Goal: Task Accomplishment & Management: Complete application form

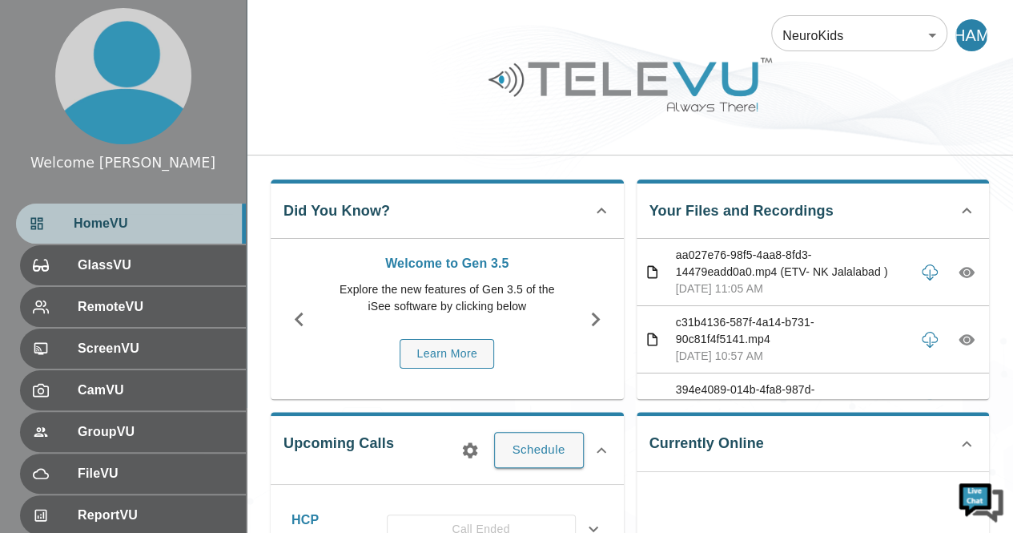
click at [151, 220] on span "HomeVU" at bounding box center [153, 223] width 159 height 19
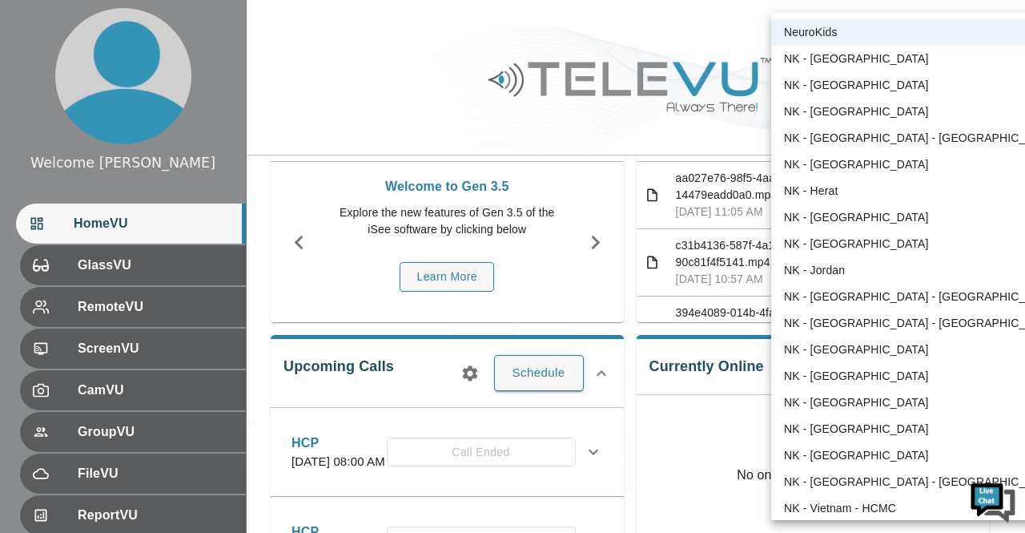
click at [826, 350] on li "NK - Liberia" at bounding box center [920, 349] width 299 height 26
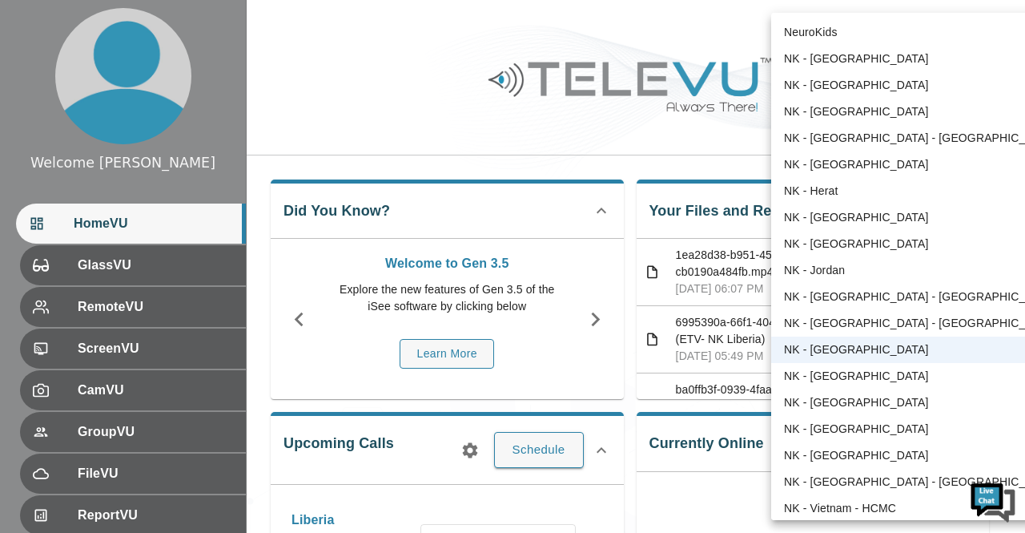
click at [935, 33] on body "Welcome Harriet HomeVU GlassVU RemoteVU ScreenVU CamVU GroupVU FileVU ReportVU …" at bounding box center [512, 532] width 1025 height 1065
click at [848, 35] on li "NeuroKids" at bounding box center [920, 32] width 299 height 26
type input "89"
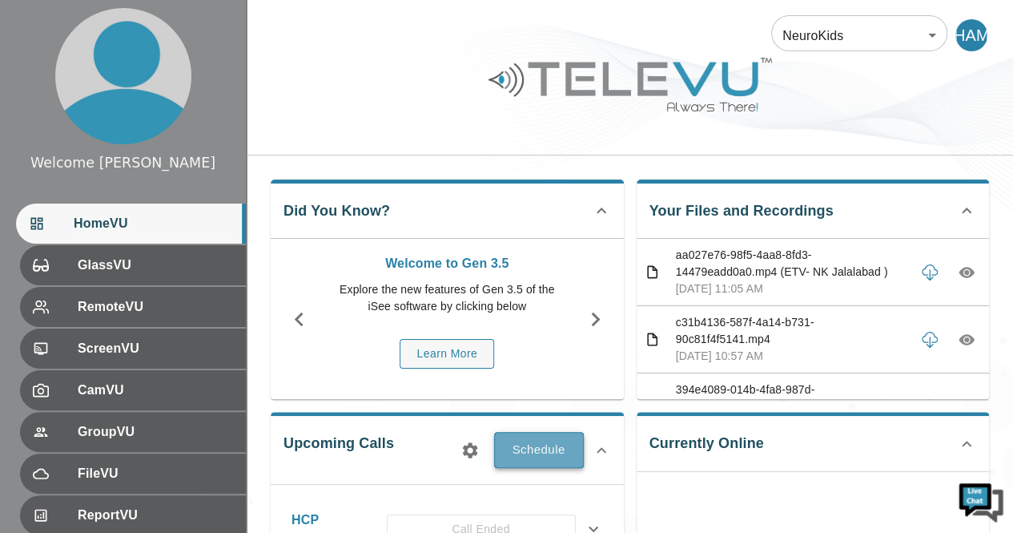
click at [541, 450] on button "Schedule" at bounding box center [539, 449] width 90 height 35
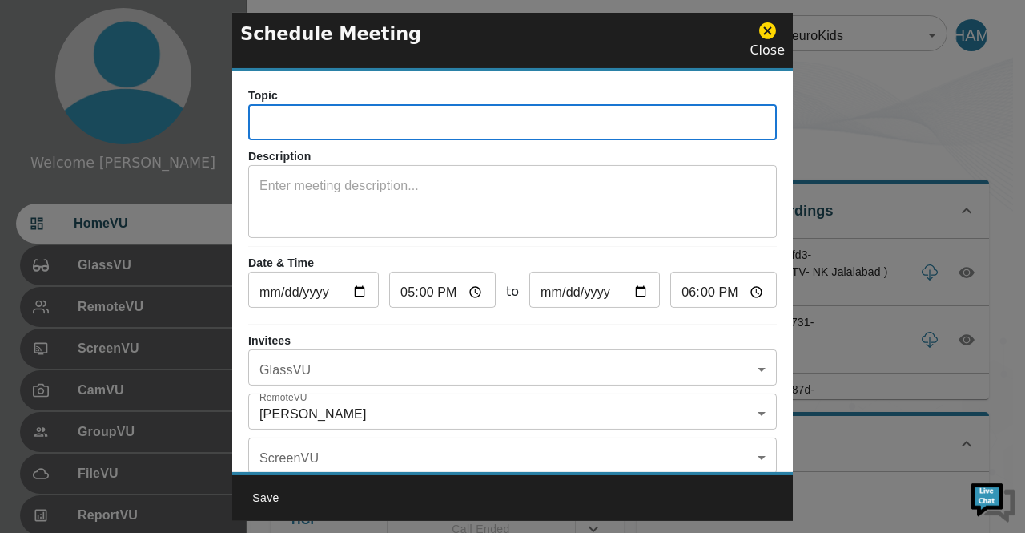
click at [360, 124] on input "text" at bounding box center [512, 124] width 529 height 32
click at [327, 118] on input "Liberia Telementoring" at bounding box center [512, 124] width 529 height 32
click at [402, 127] on input "Liberia Tele mentoring" at bounding box center [512, 124] width 529 height 32
type input "[GEOGRAPHIC_DATA] Tele mentoring Call"
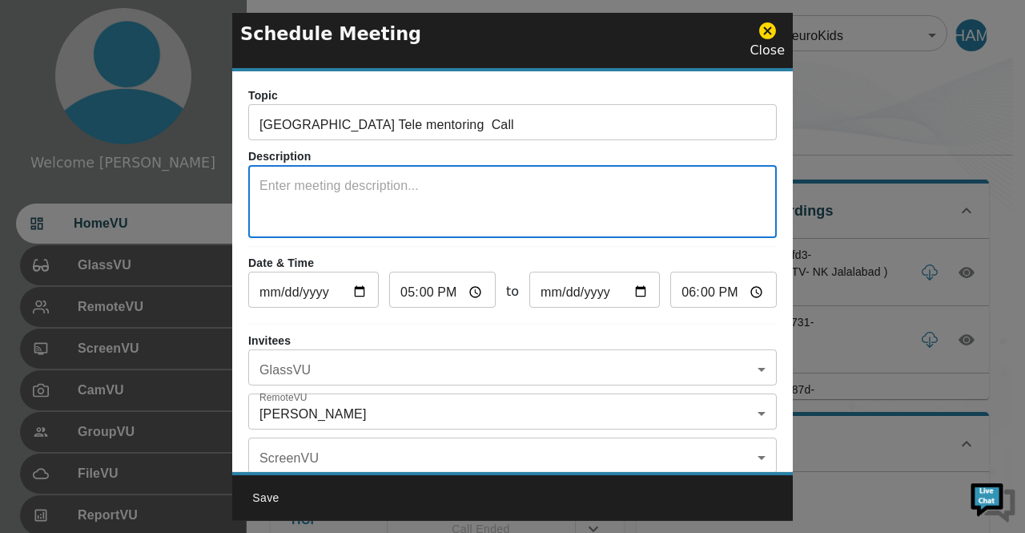
click at [351, 188] on textarea at bounding box center [513, 203] width 506 height 55
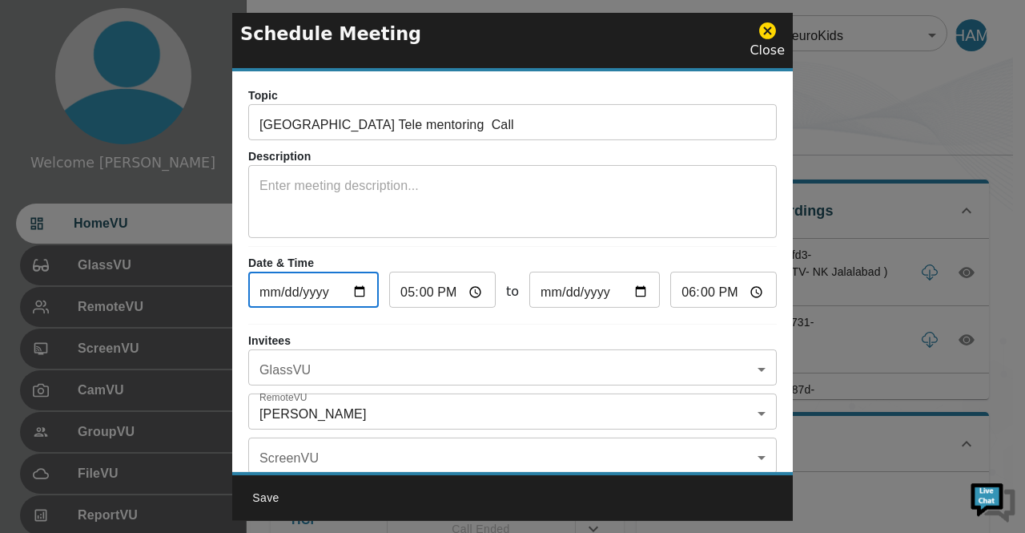
click at [362, 291] on input "2025-08-11" at bounding box center [313, 292] width 131 height 32
type input "2025-08-12"
click at [469, 291] on input "17:00" at bounding box center [442, 292] width 107 height 32
click at [550, 332] on p "Invitees" at bounding box center [512, 340] width 529 height 17
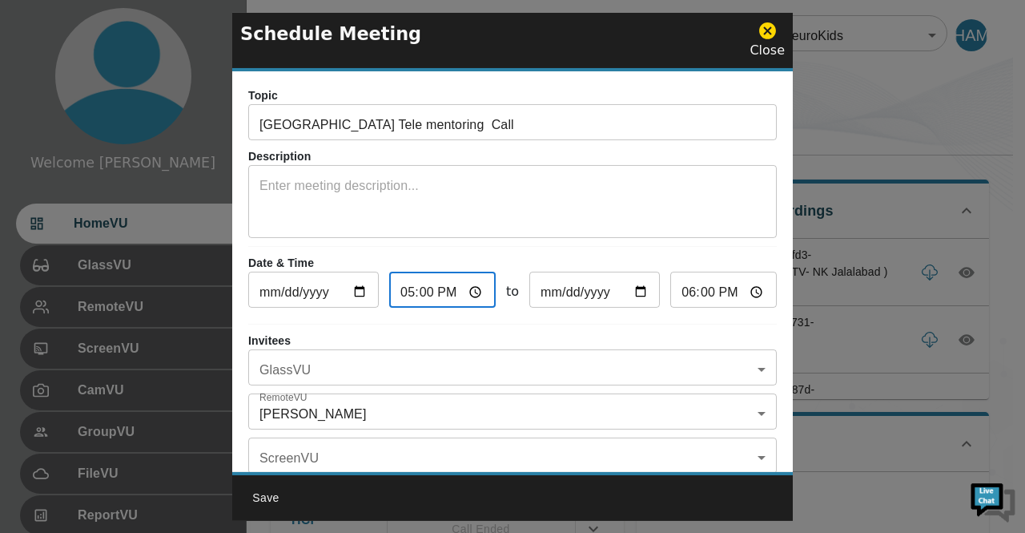
click at [469, 294] on input "17:00" at bounding box center [442, 292] width 107 height 32
type input "18:00"
type input "19:00"
type input "20:00"
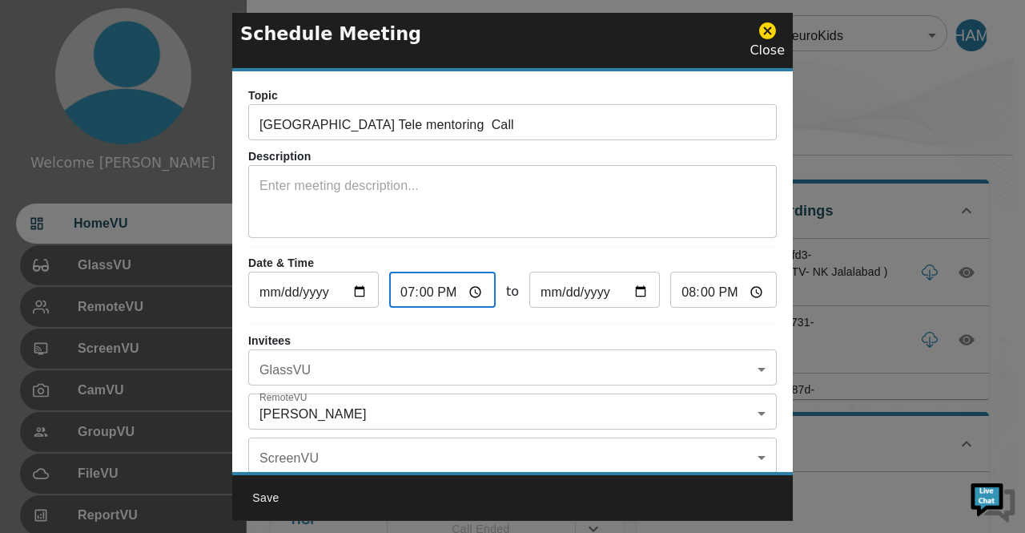
type input "20:00"
type input "21:00"
type input "22:00"
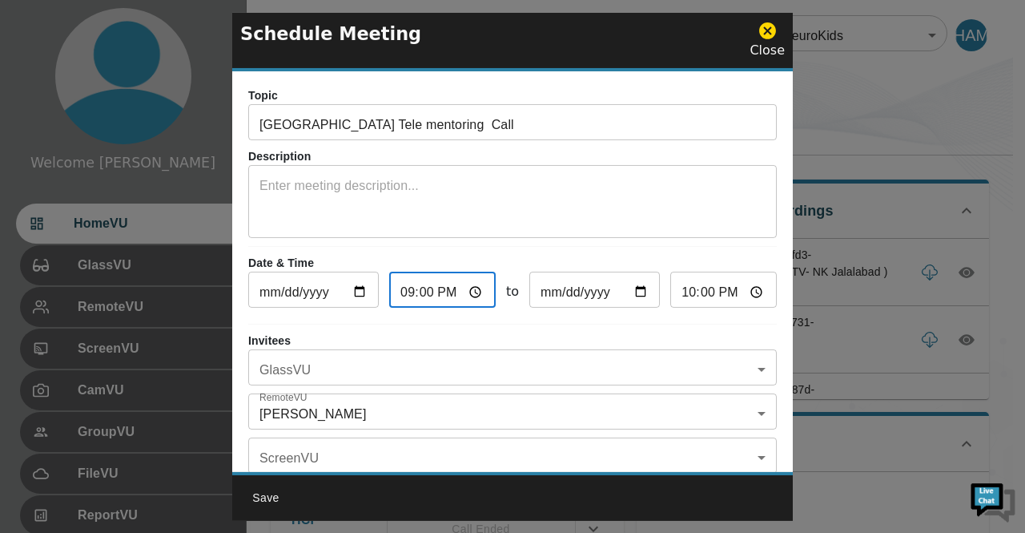
type input "23:00"
type input "00:00"
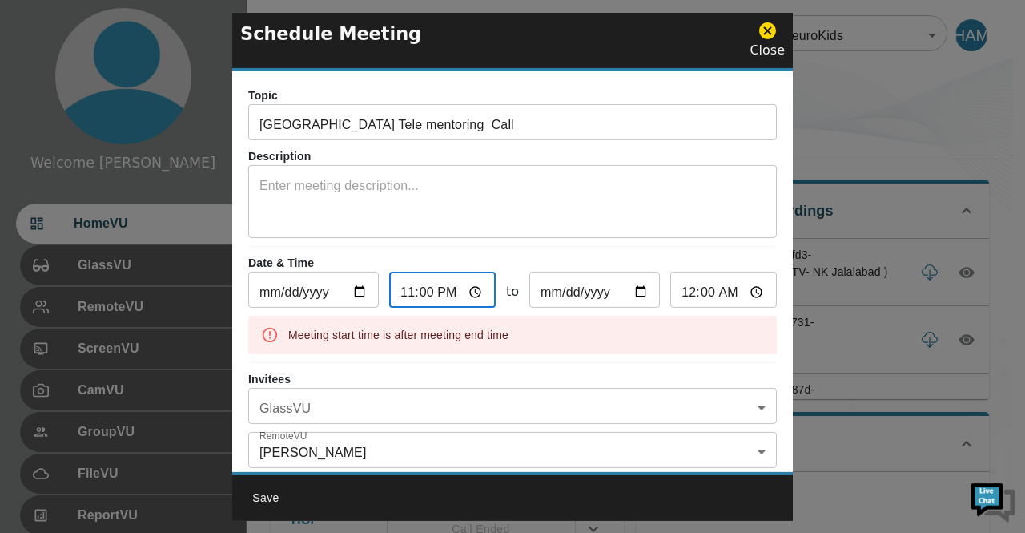
type input "12:00"
type input "13:00"
type input "14:00"
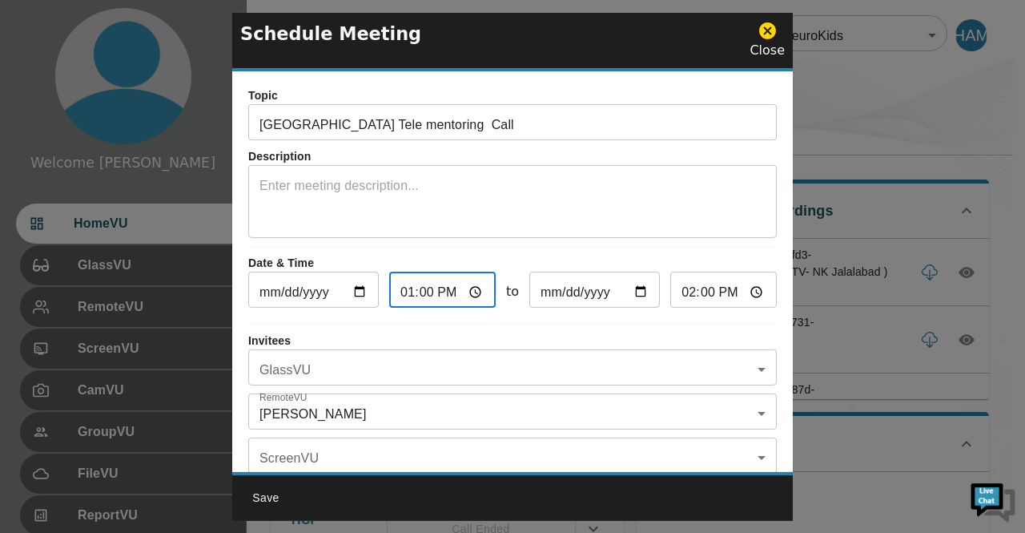
type input "14:00"
type input "15:00"
type input "14:00"
click at [745, 292] on input "15:00" at bounding box center [724, 292] width 107 height 32
type input "16:00"
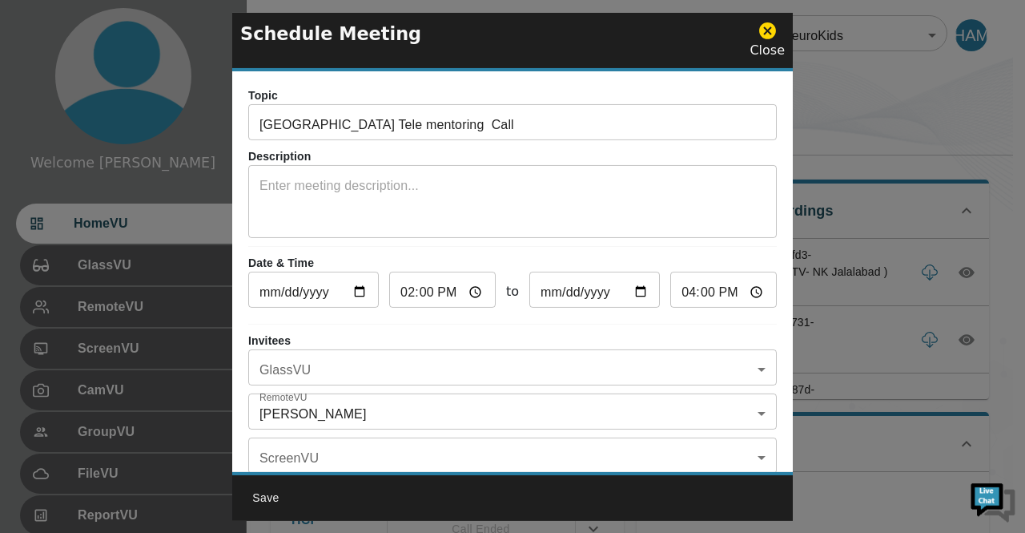
click at [626, 254] on div "Topic Liberia Tele mentoring Call ​ Description x ​ Date & Time 2025-08-12 ​ 14…" at bounding box center [512, 271] width 561 height 401
click at [469, 293] on input "14:00" at bounding box center [442, 292] width 107 height 32
click at [468, 289] on input "14:00" at bounding box center [442, 292] width 107 height 32
click at [469, 289] on input "14:00" at bounding box center [442, 292] width 107 height 32
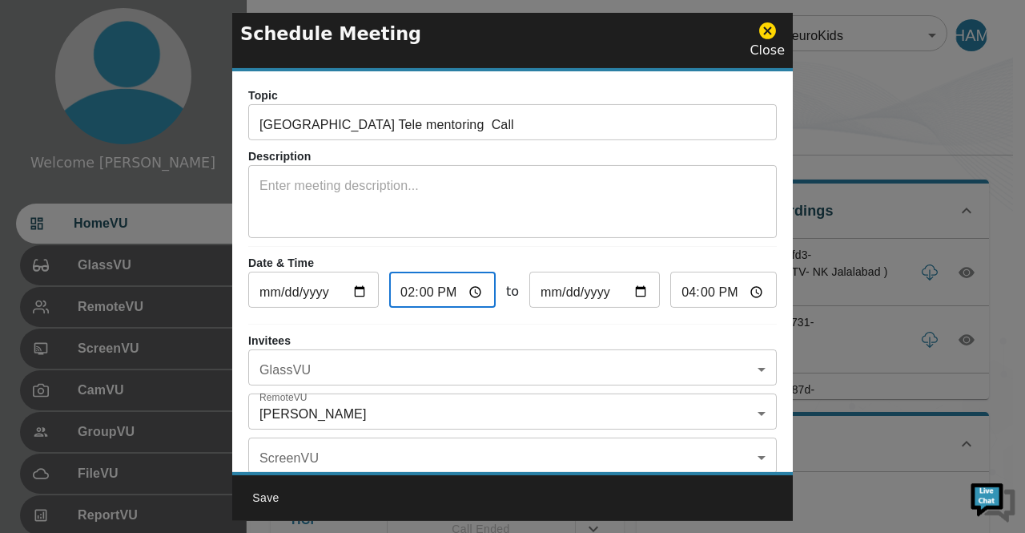
click at [550, 260] on p "Date & Time" at bounding box center [512, 263] width 529 height 17
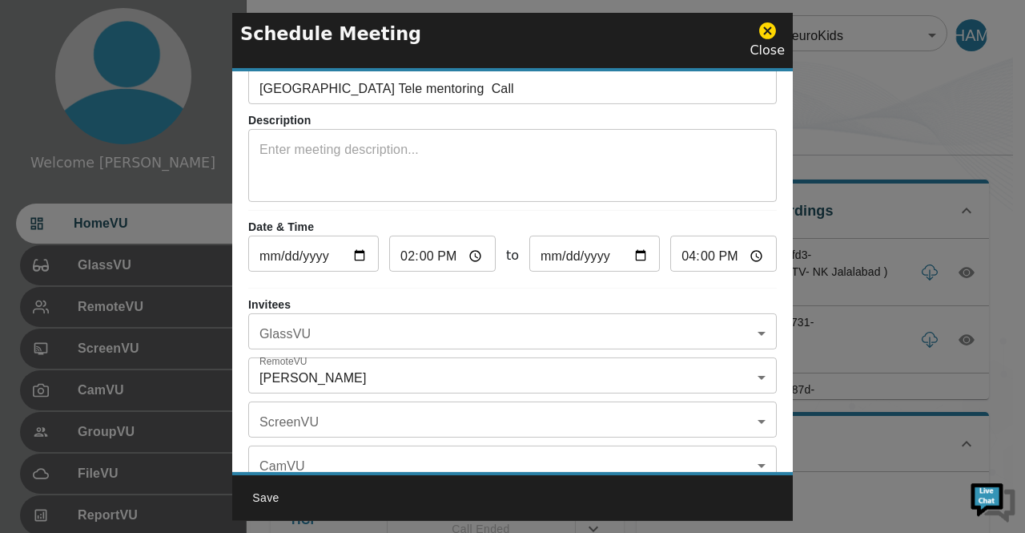
scroll to position [39, 0]
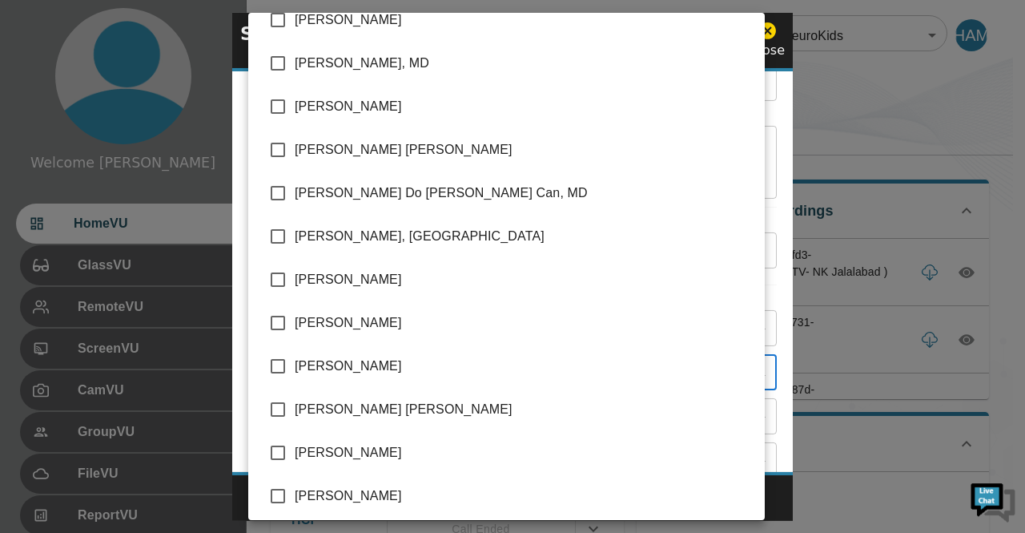
scroll to position [0, 0]
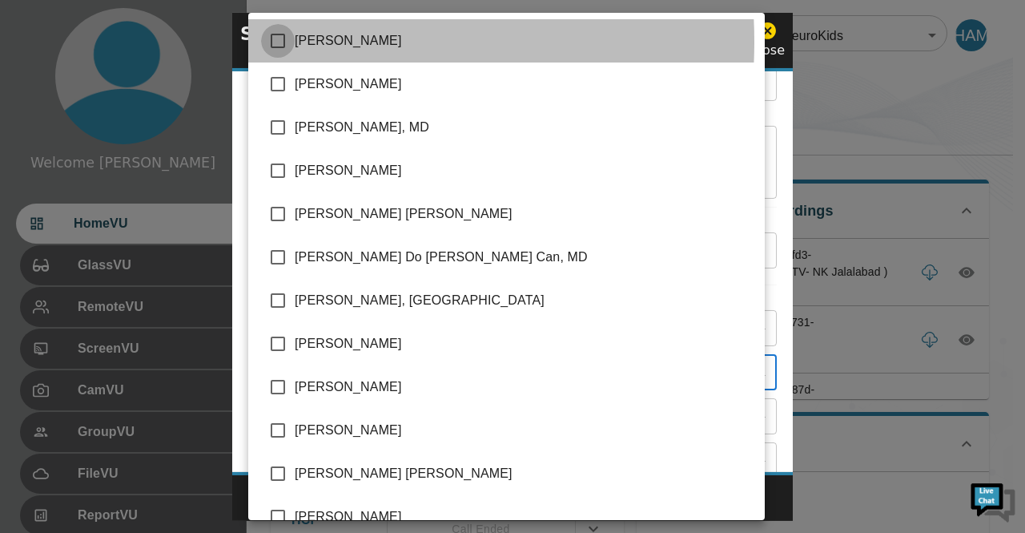
click at [277, 42] on input "checkbox" at bounding box center [278, 41] width 34 height 34
checkbox input "true"
type input "Harriet Ayaro Mulondo,Alim Leung"
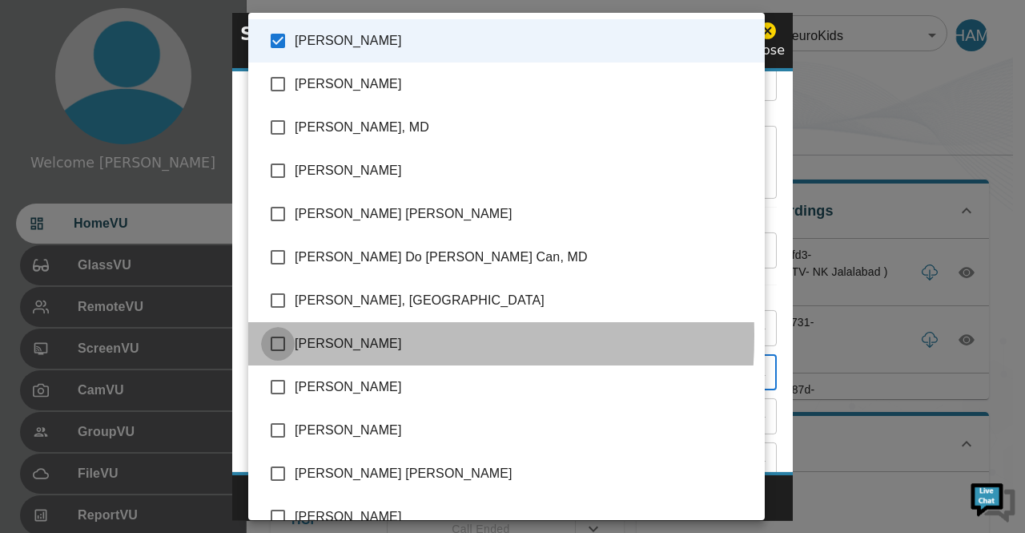
click at [279, 336] on input "checkbox" at bounding box center [278, 344] width 34 height 34
checkbox input "true"
type input "Harriet Ayaro Mulondo,Alim Leung,Derek Johnson"
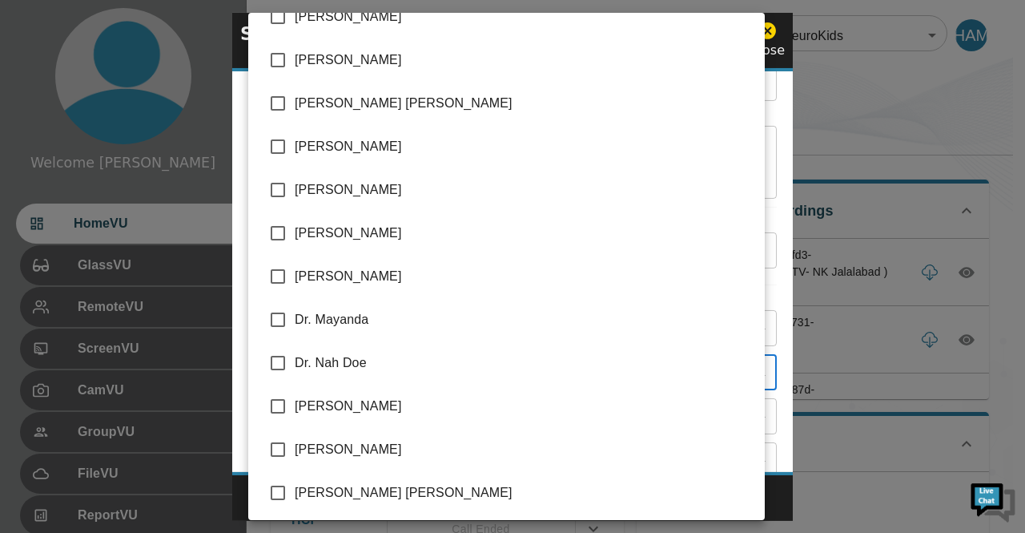
scroll to position [385, 0]
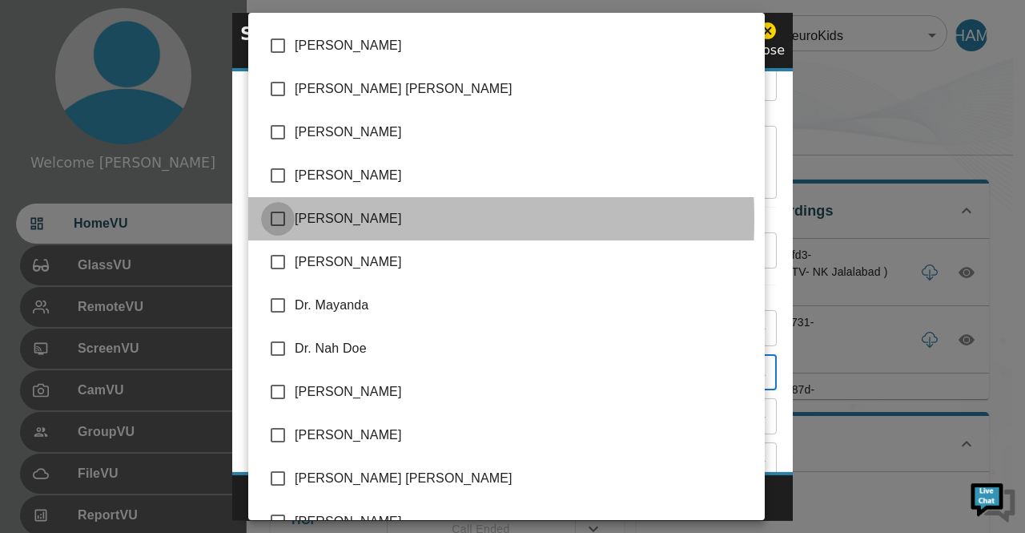
click at [284, 219] on input "checkbox" at bounding box center [278, 219] width 34 height 34
checkbox input "true"
type input "Harriet Ayaro Mulondo,Alim Leung,Derek Johnson,Dr. Femi Bankole"
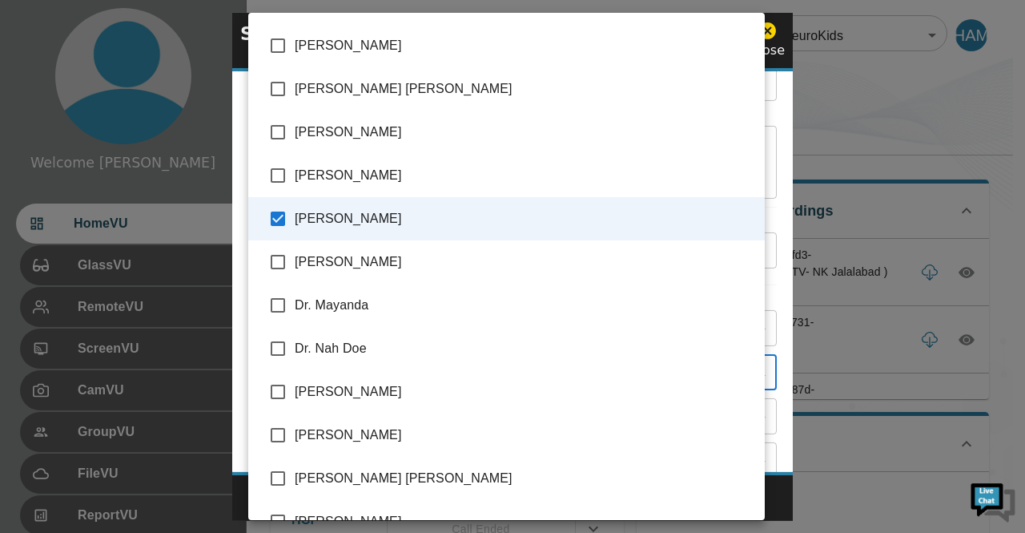
click at [758, 521] on div at bounding box center [512, 266] width 1025 height 533
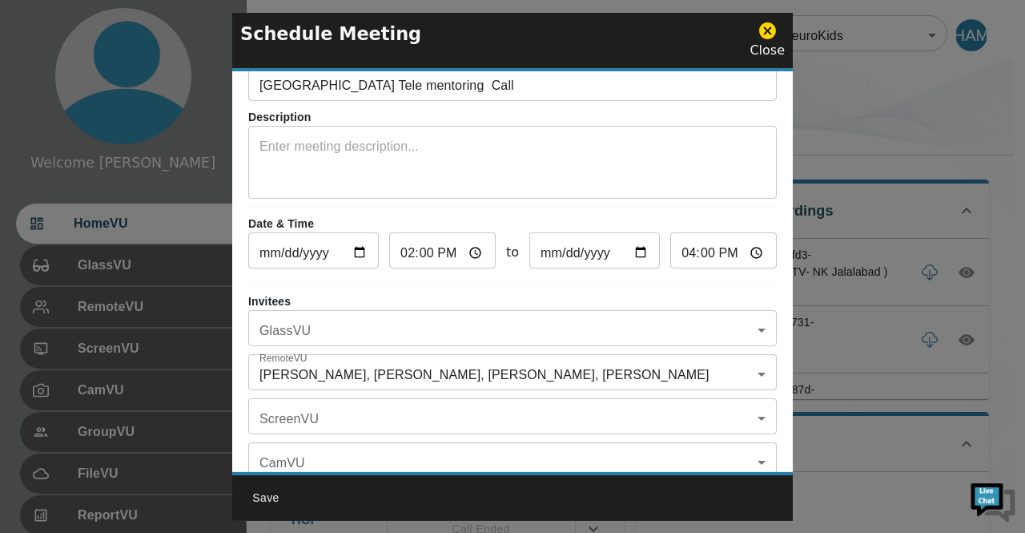
click at [758, 521] on div "Alim Leung Avishai Shoham Benjamin Warf, MD Bevin Metzger Brian Kaaya Nsubuga D…" at bounding box center [512, 266] width 1025 height 533
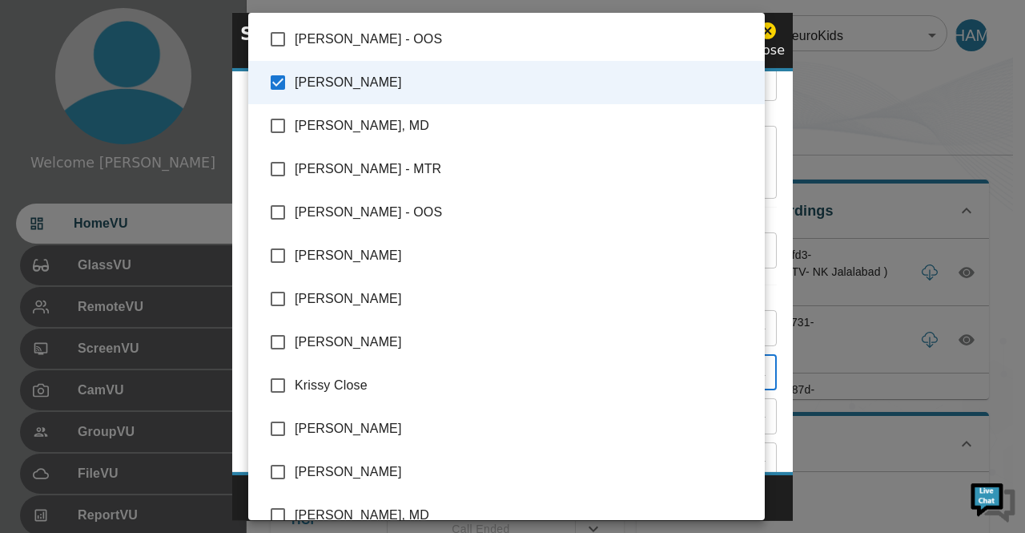
scroll to position [1307, 0]
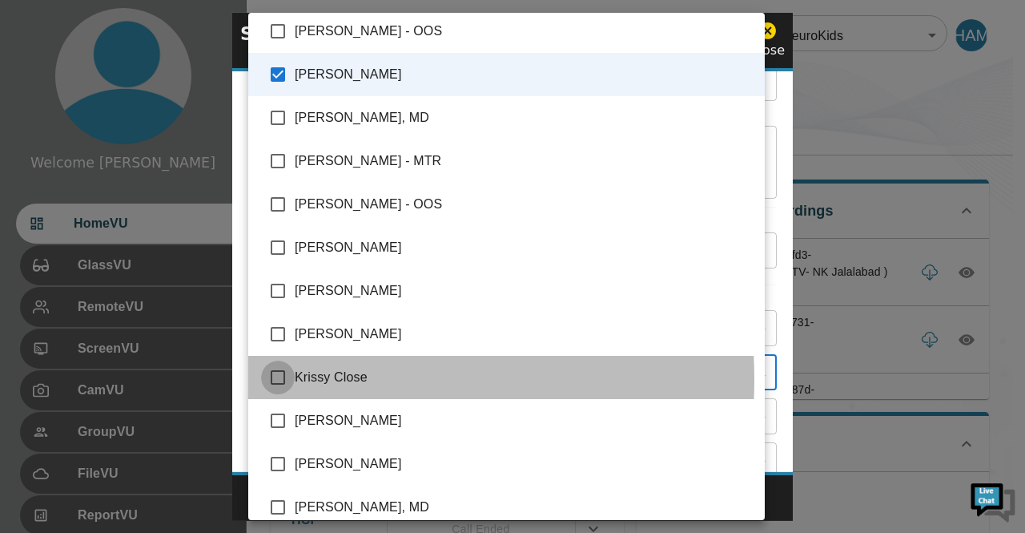
click at [274, 379] on input "checkbox" at bounding box center [278, 377] width 34 height 34
checkbox input "true"
type input "Harriet Ayaro Mulondo,Alim Leung,Derek Johnson,Dr. Femi Bankole,Krissy Close"
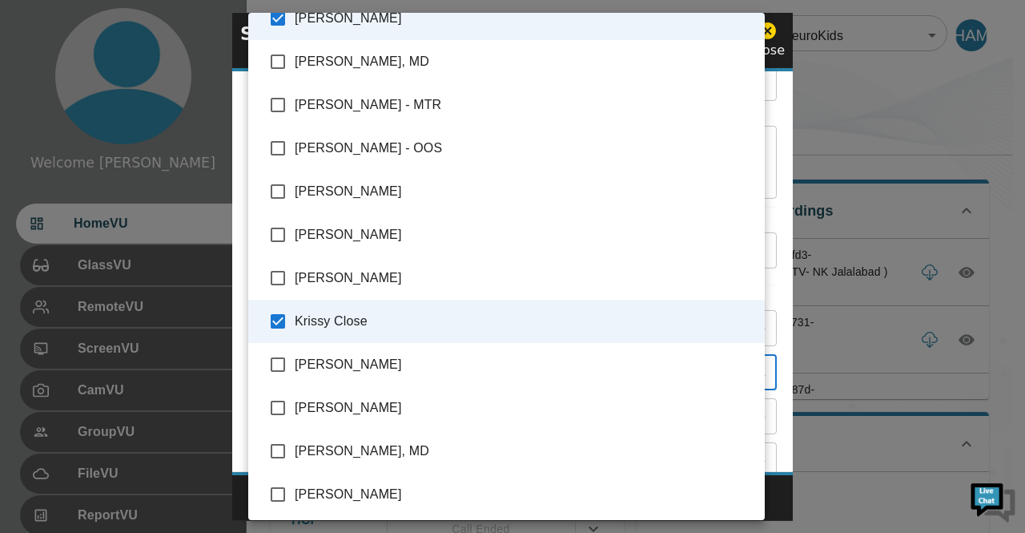
scroll to position [1371, 0]
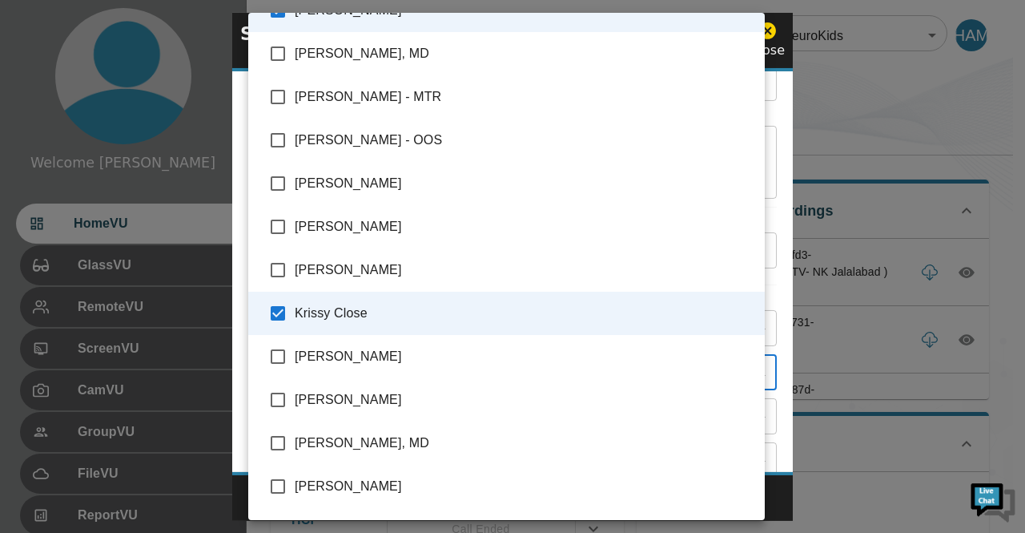
click at [280, 440] on input "checkbox" at bounding box center [278, 443] width 34 height 34
checkbox input "true"
type input "Harriet Ayaro Mulondo,Alim Leung,Derek Johnson,Dr. Femi Bankole,Krissy Close,Mi…"
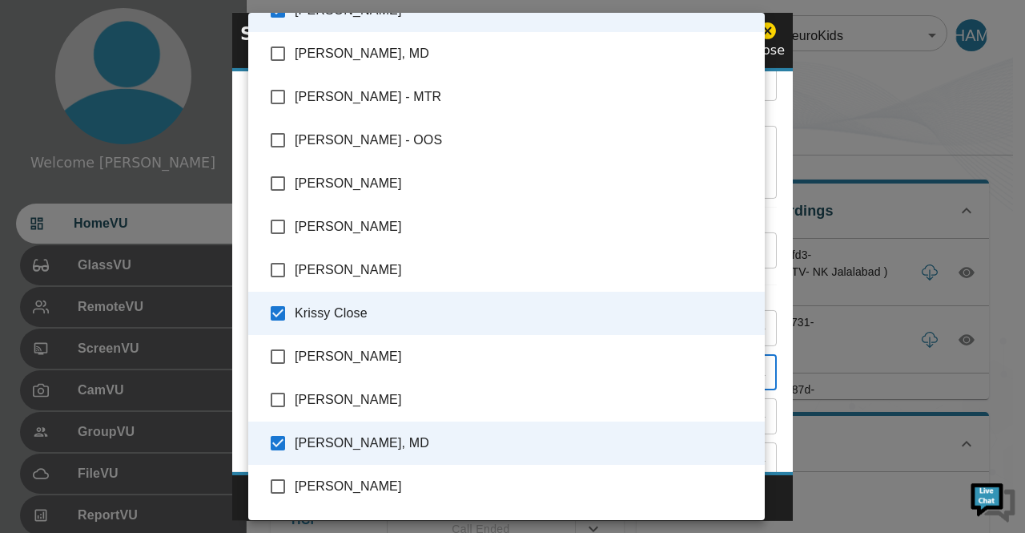
click at [901, 105] on div at bounding box center [512, 266] width 1025 height 533
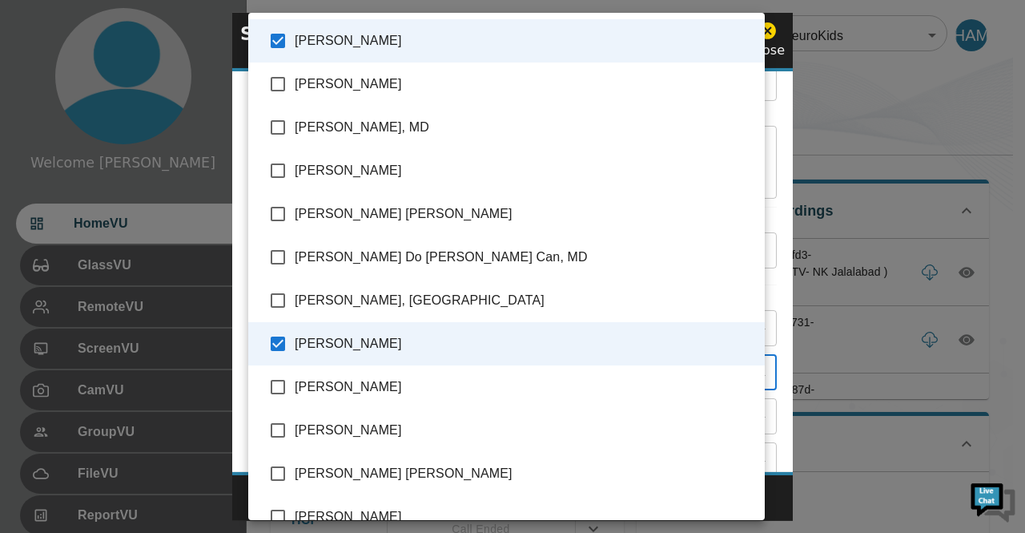
scroll to position [1548, 0]
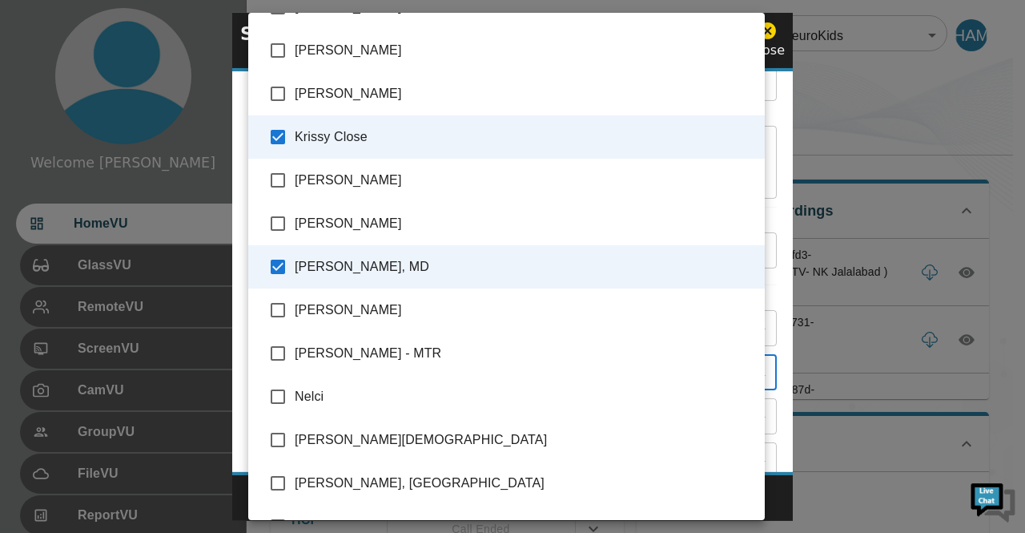
click at [839, 322] on div at bounding box center [512, 266] width 1025 height 533
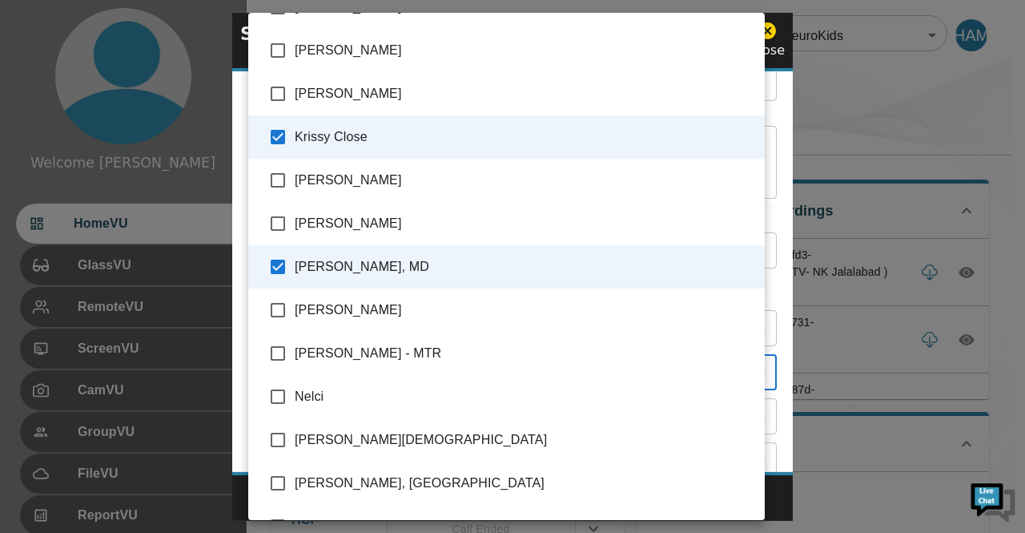
click at [870, 87] on div at bounding box center [512, 266] width 1025 height 533
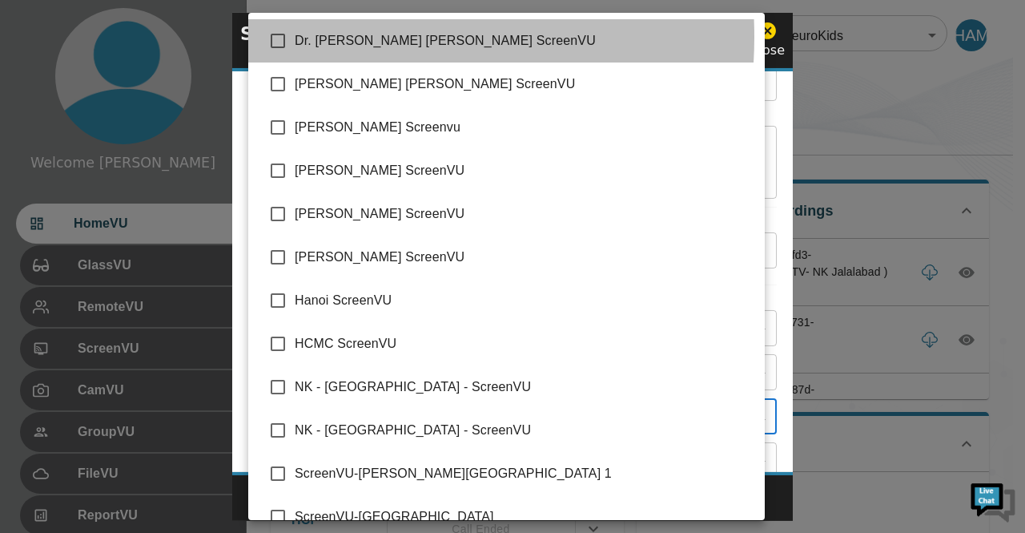
click at [308, 37] on span "Dr. [PERSON_NAME] [PERSON_NAME] ScreenVU" at bounding box center [523, 40] width 457 height 19
type input "Dr. [PERSON_NAME] [PERSON_NAME] ScreenVU"
checkbox input "true"
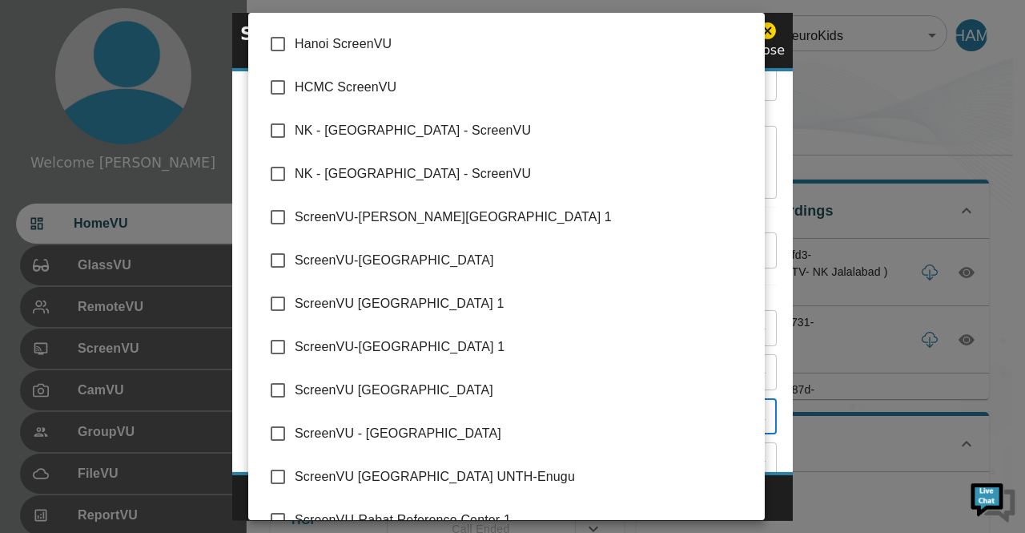
scroll to position [284, 0]
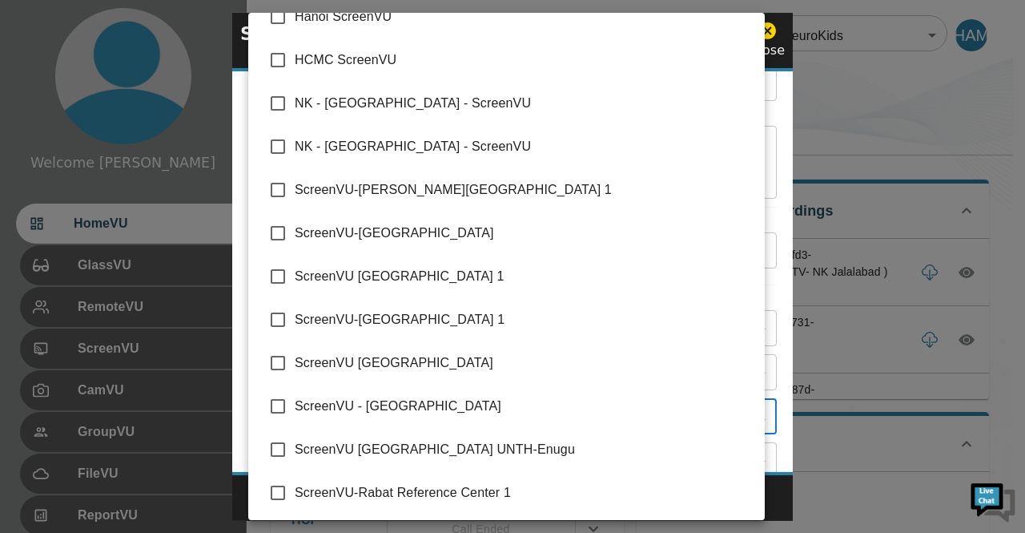
click at [908, 131] on div at bounding box center [512, 266] width 1025 height 533
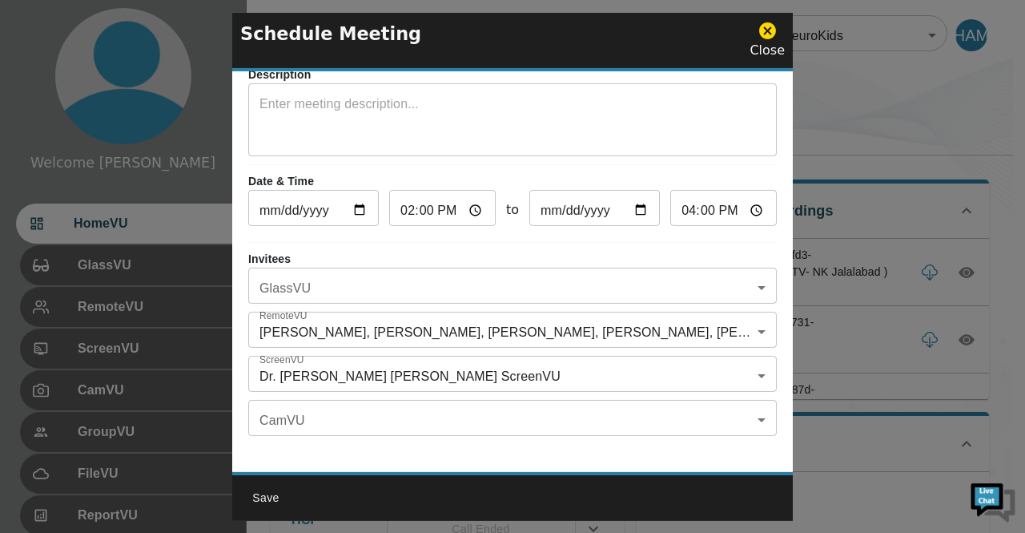
scroll to position [93, 0]
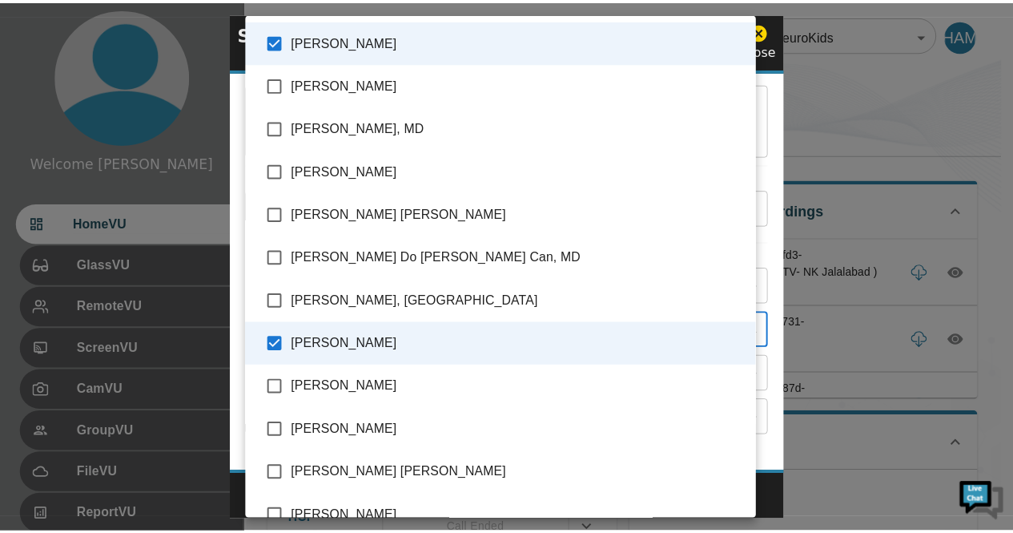
scroll to position [1548, 0]
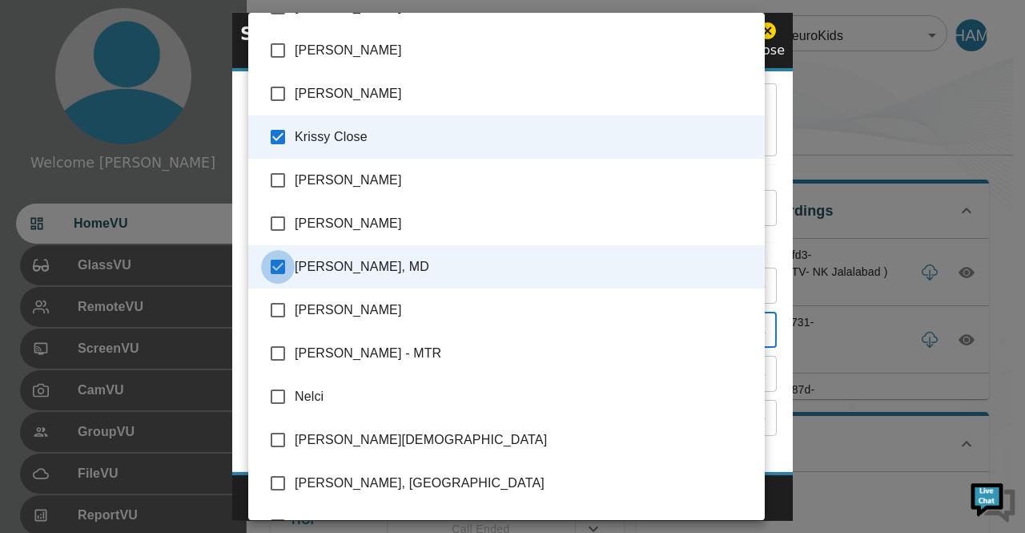
click at [280, 262] on input "checkbox" at bounding box center [278, 267] width 34 height 34
checkbox input "false"
type input "Harriet Ayaro Mulondo,Alim Leung,Derek Johnson,Dr. Femi Bankole,Krissy Close"
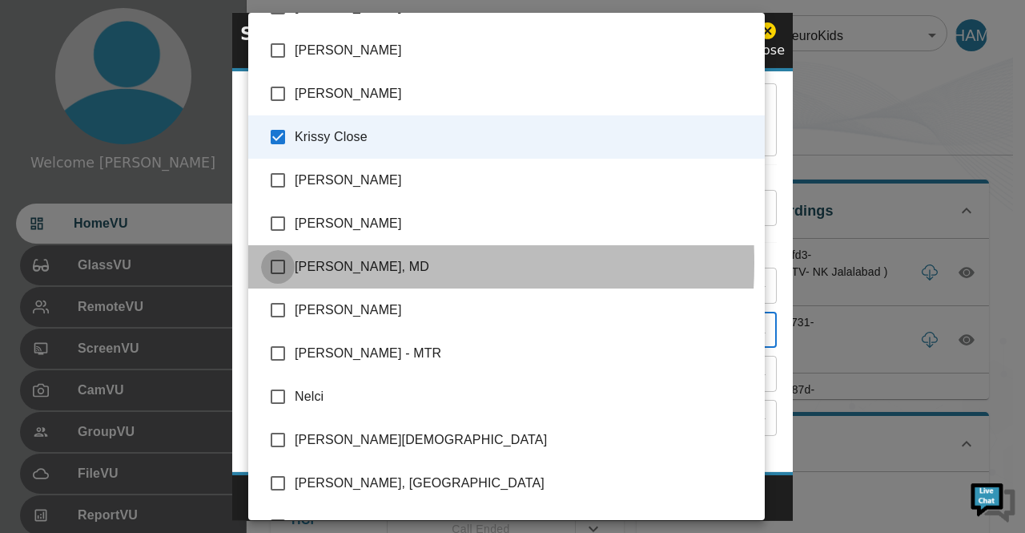
click at [280, 262] on input "checkbox" at bounding box center [278, 267] width 34 height 34
checkbox input "true"
type input "Harriet Ayaro Mulondo,Alim Leung,Derek Johnson,Dr. Femi Bankole,Krissy Close,Mi…"
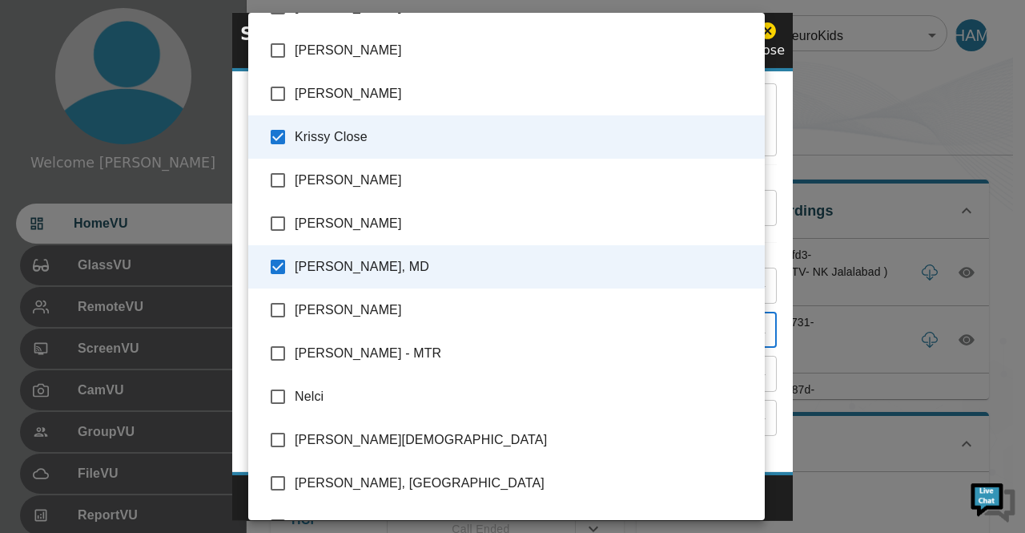
click at [843, 155] on div at bounding box center [512, 266] width 1025 height 533
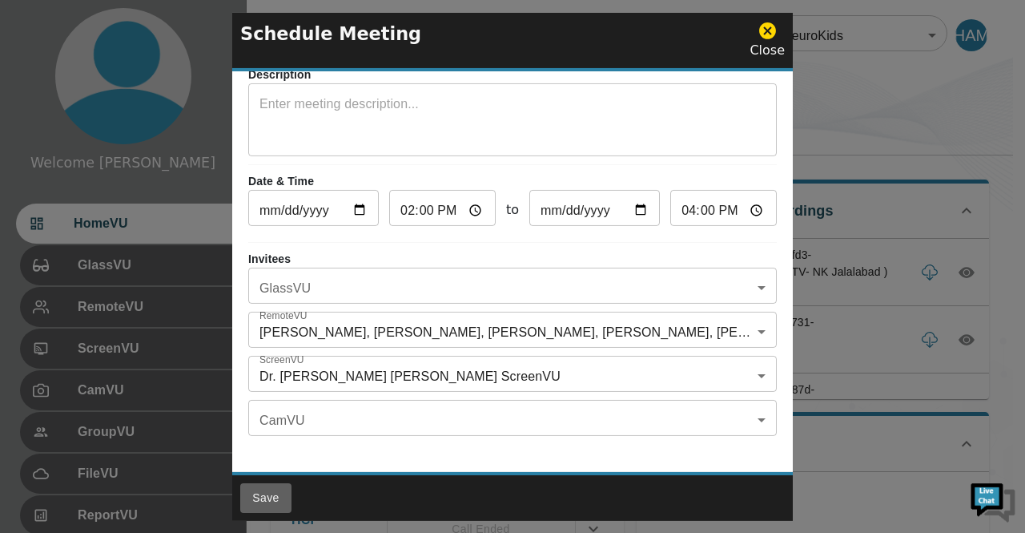
click at [268, 501] on button "Save" at bounding box center [265, 498] width 51 height 30
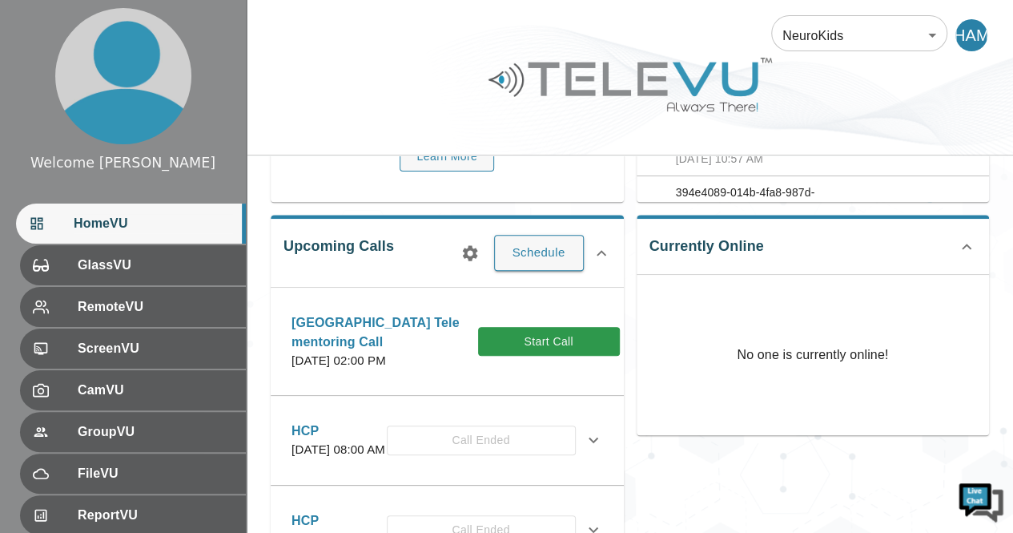
scroll to position [184, 0]
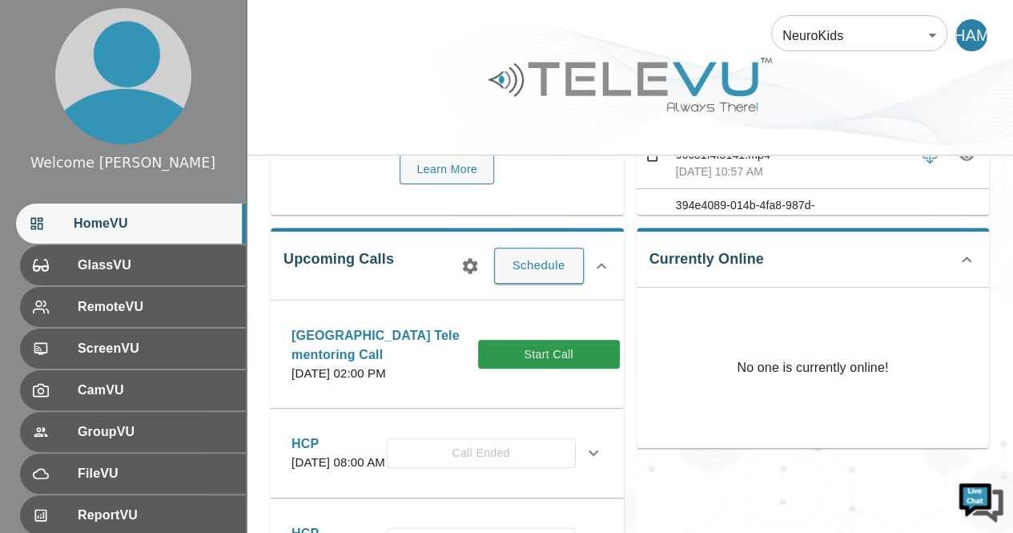
click at [628, 358] on icon at bounding box center [637, 353] width 19 height 19
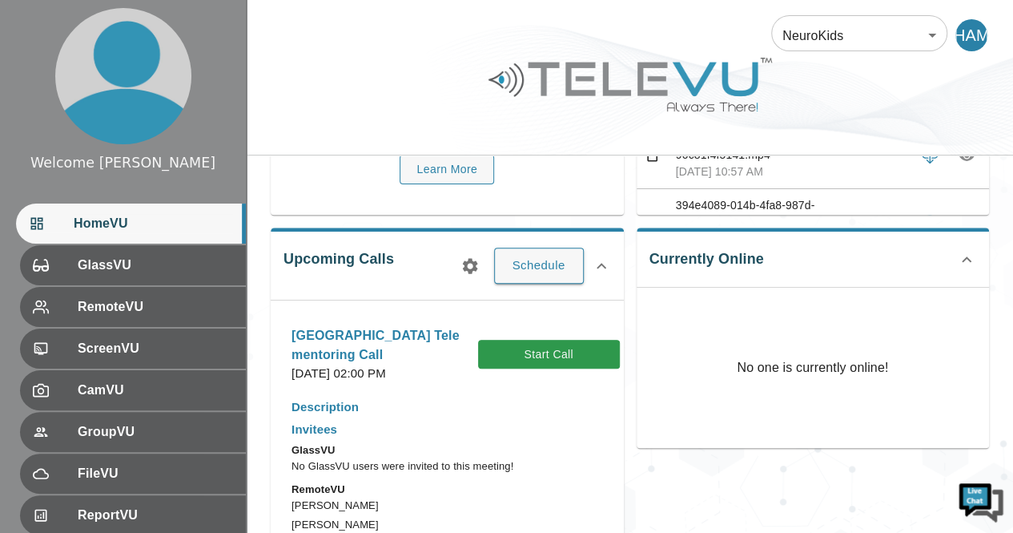
click at [633, 356] on icon at bounding box center [638, 354] width 10 height 6
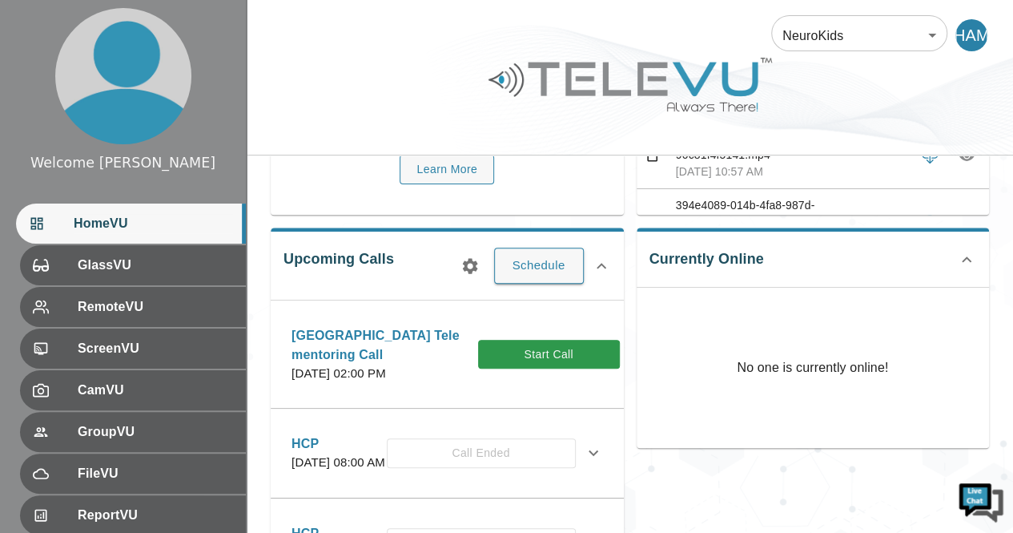
click at [628, 361] on icon at bounding box center [637, 353] width 19 height 19
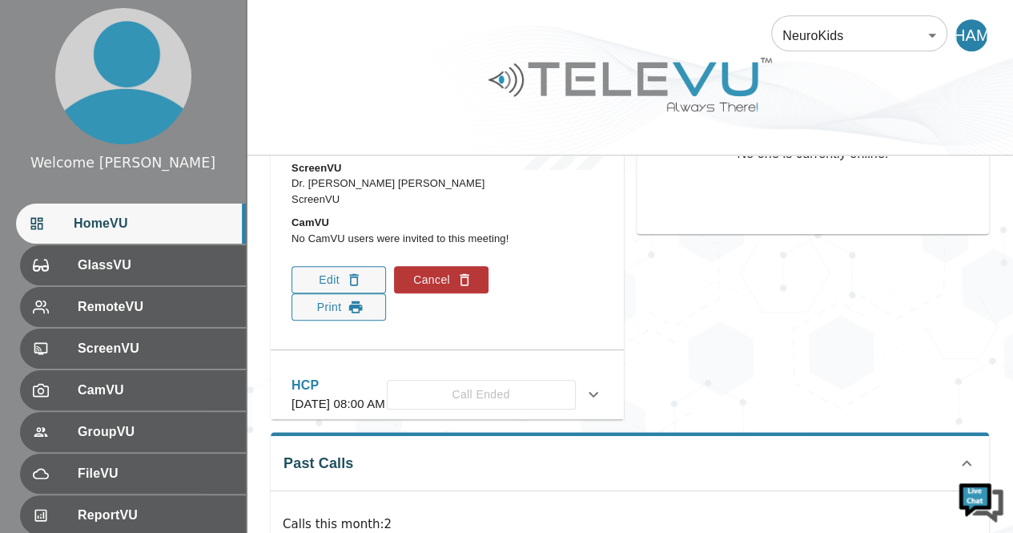
scroll to position [384, 0]
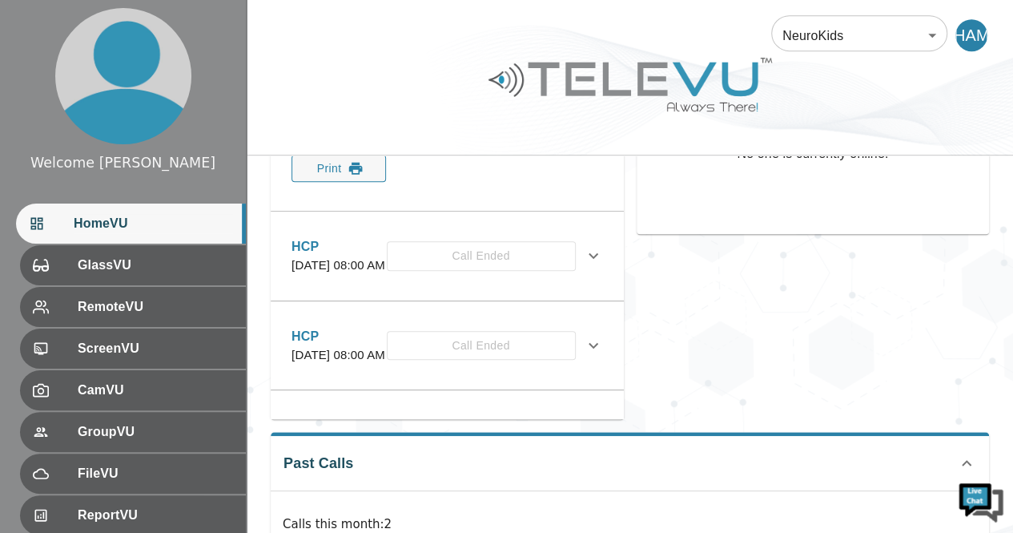
click at [324, 155] on button "Edit" at bounding box center [339, 140] width 95 height 27
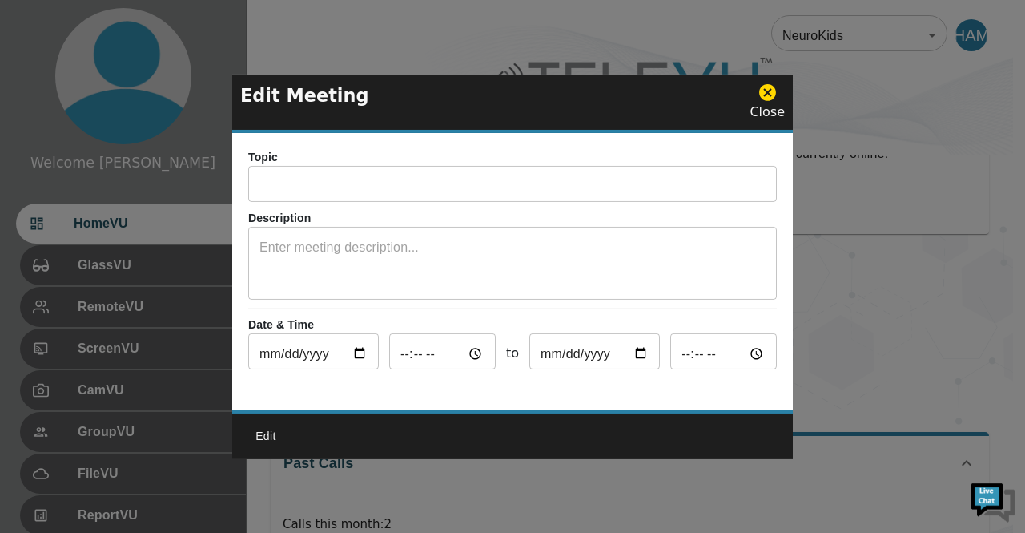
type input "[GEOGRAPHIC_DATA] Tele mentoring Call"
type input "2025-08-12"
type input "14:00"
type input "2025-08-12"
type input "15:00"
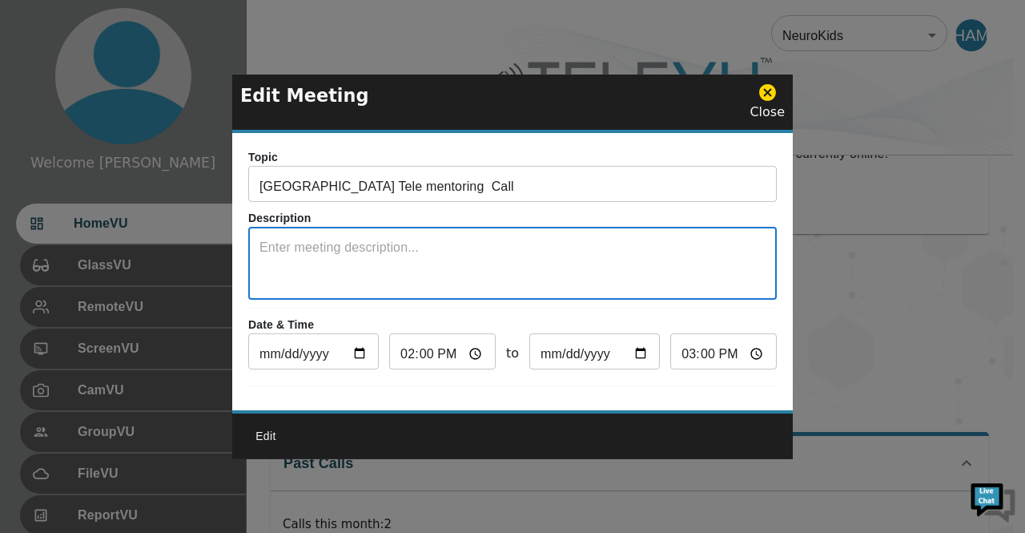
click at [276, 241] on textarea at bounding box center [513, 265] width 506 height 55
type textarea "P"
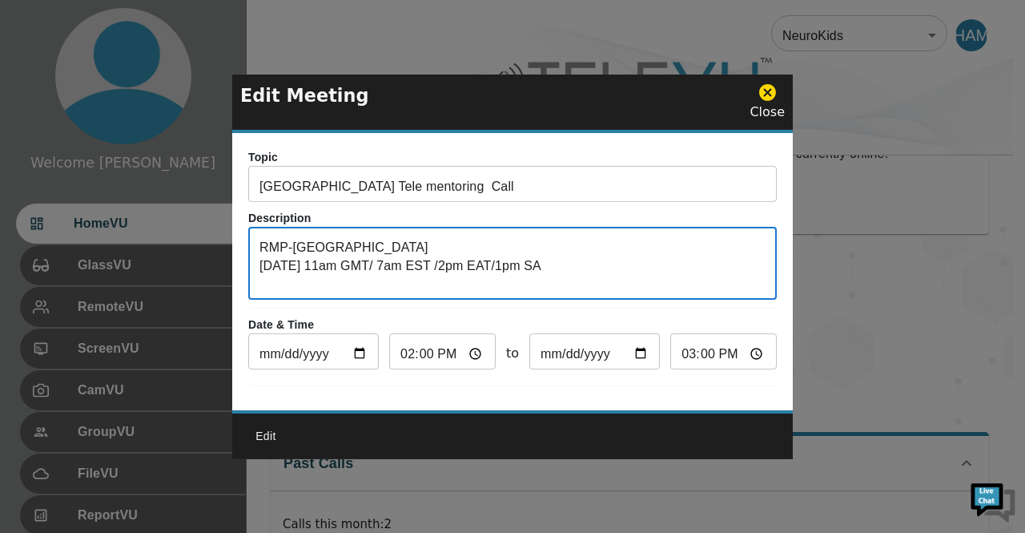
type textarea "RMP-[GEOGRAPHIC_DATA] [DATE] 11am GMT/ 7am EST /2pm EAT/1pm SA"
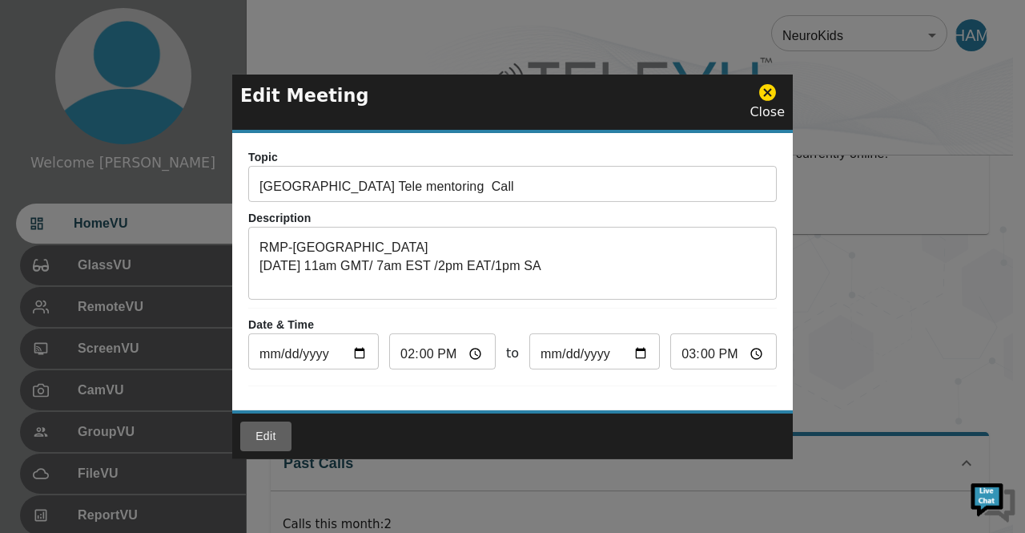
click at [272, 443] on button "Edit" at bounding box center [265, 436] width 51 height 30
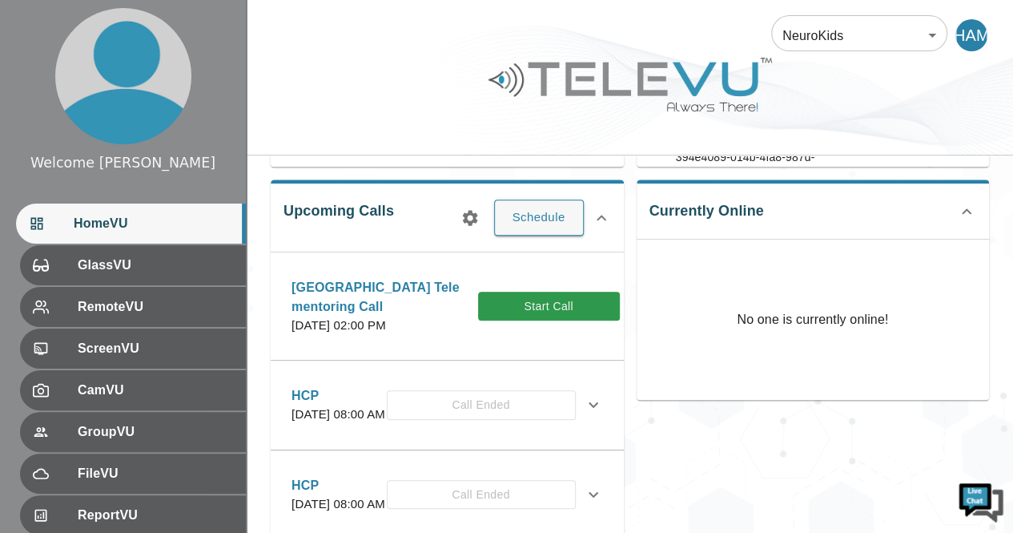
scroll to position [228, 0]
